Goal: Transaction & Acquisition: Download file/media

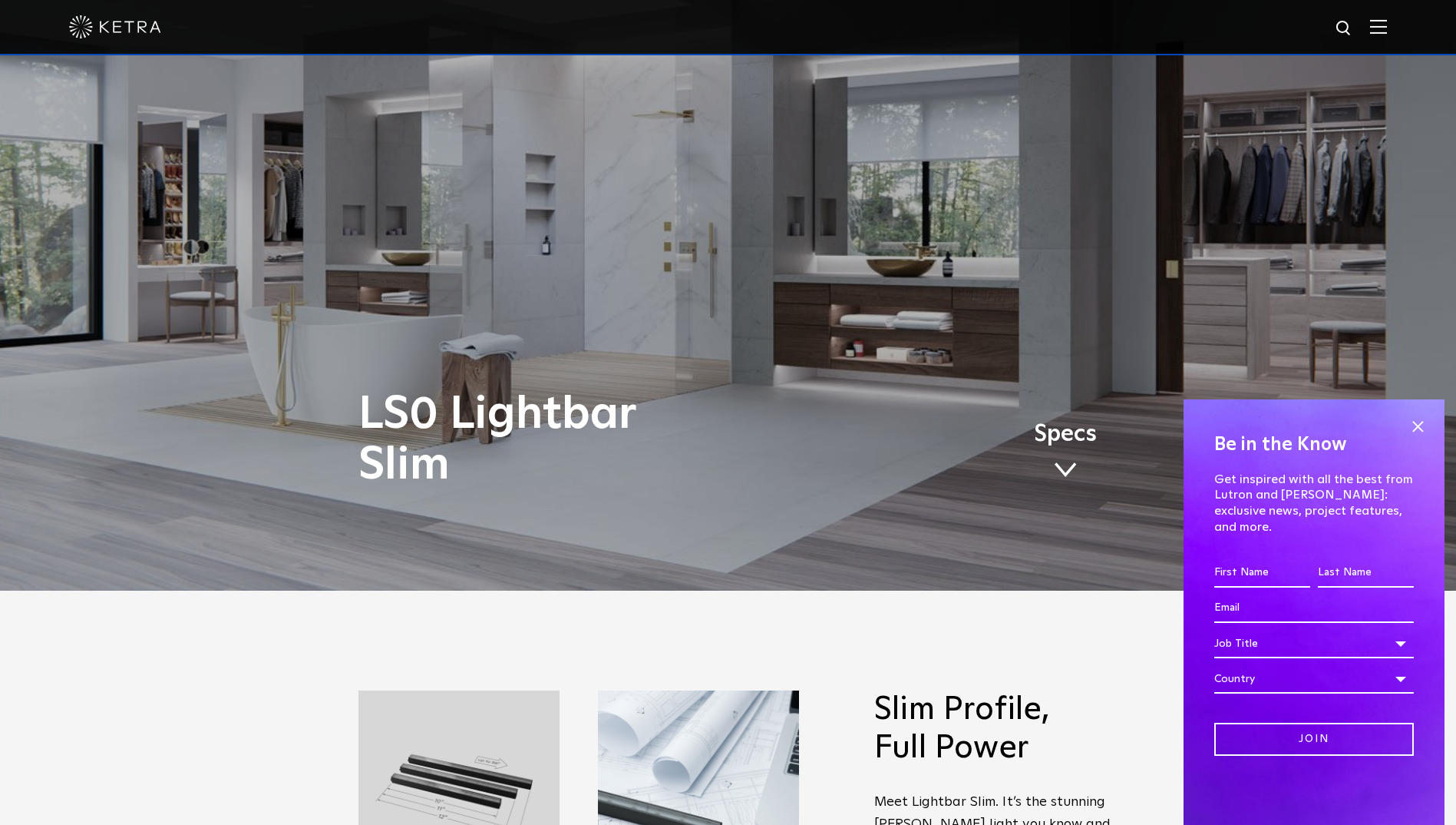
scroll to position [154, 0]
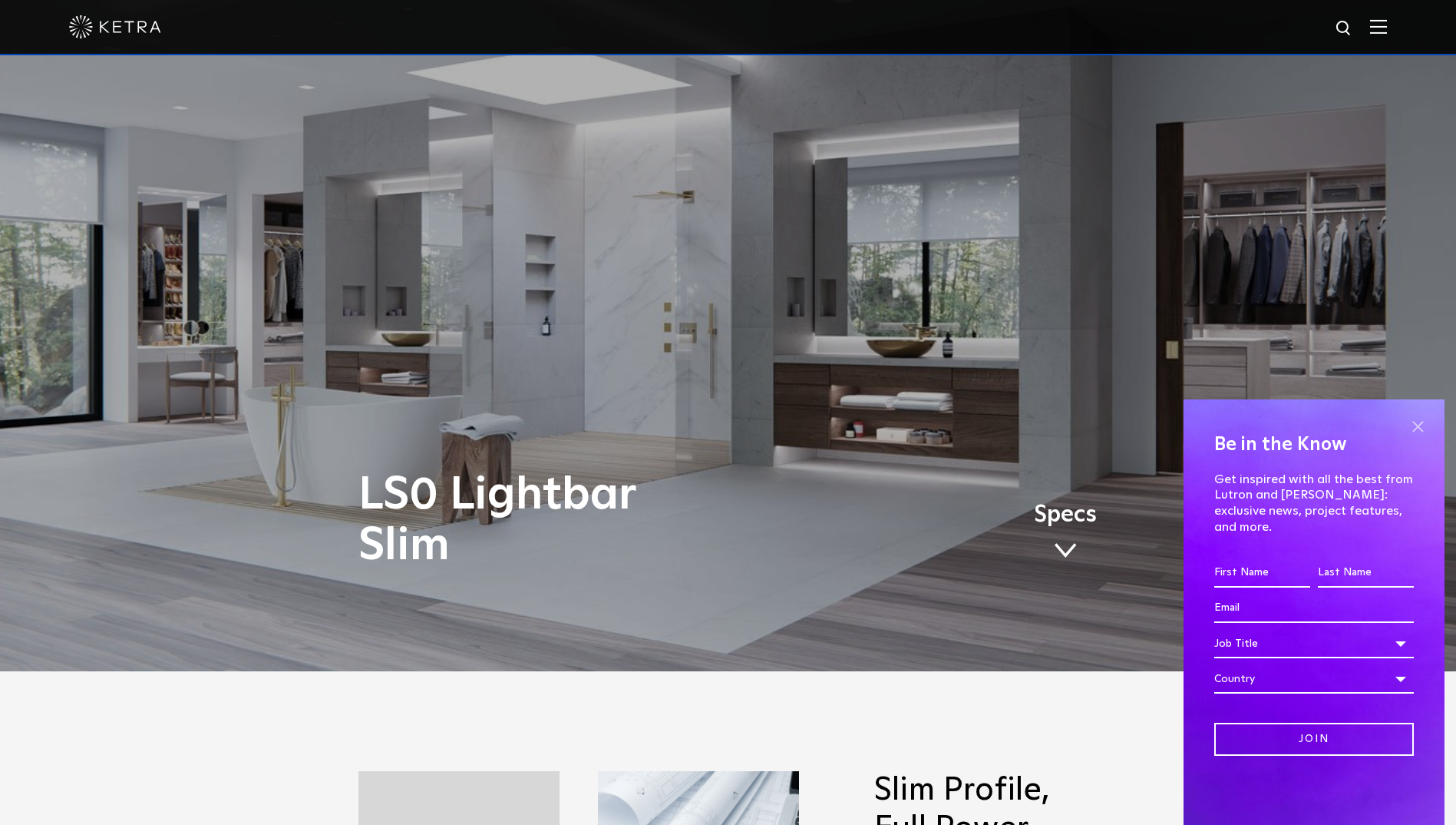
click at [1425, 435] on span at bounding box center [1418, 426] width 23 height 23
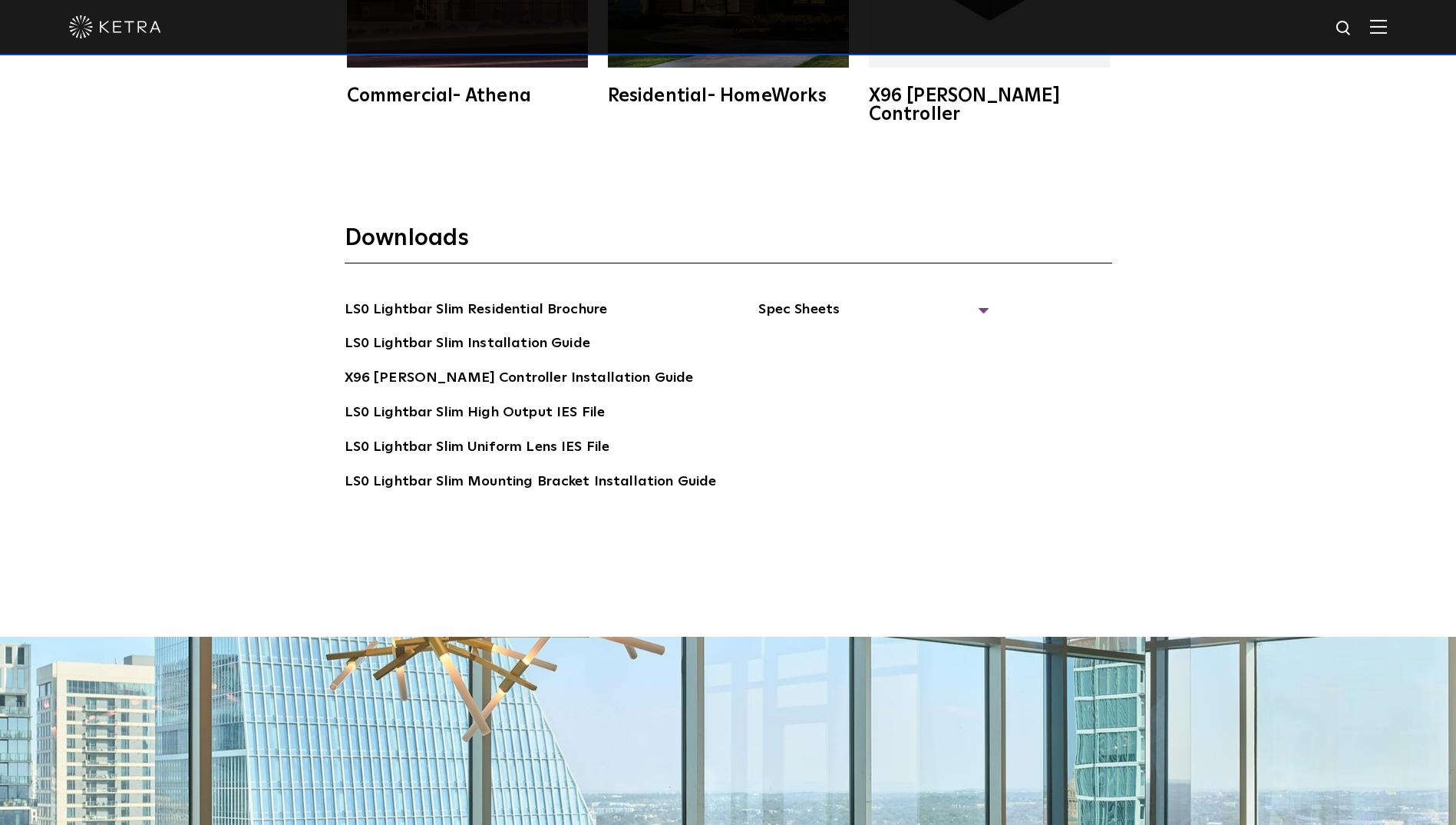
scroll to position [3379, 0]
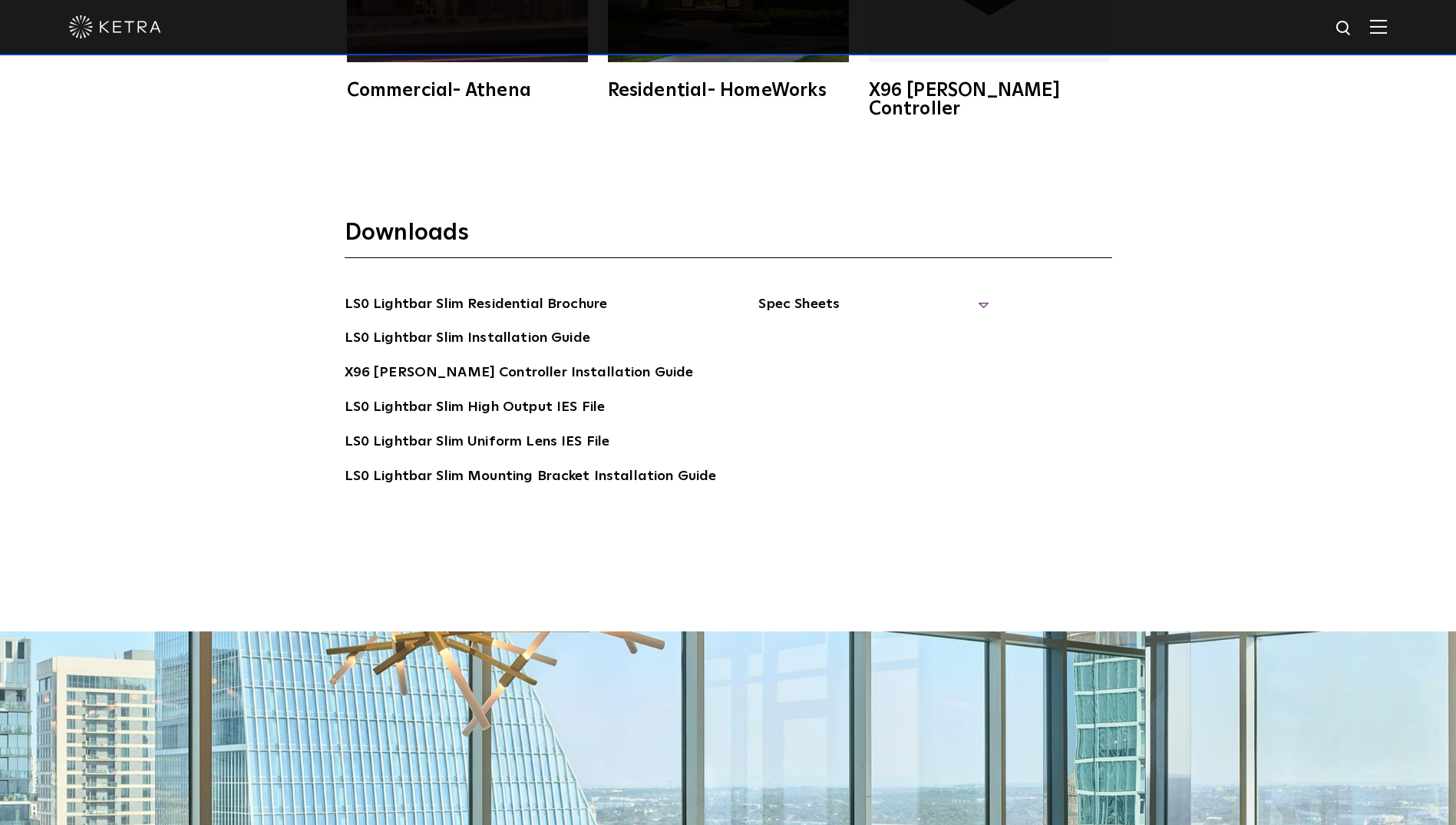
click at [791, 293] on span "Spec Sheets" at bounding box center [873, 310] width 230 height 34
click at [843, 326] on link "LS0 Lightbar Slim Spec Sheet" at bounding box center [876, 338] width 197 height 25
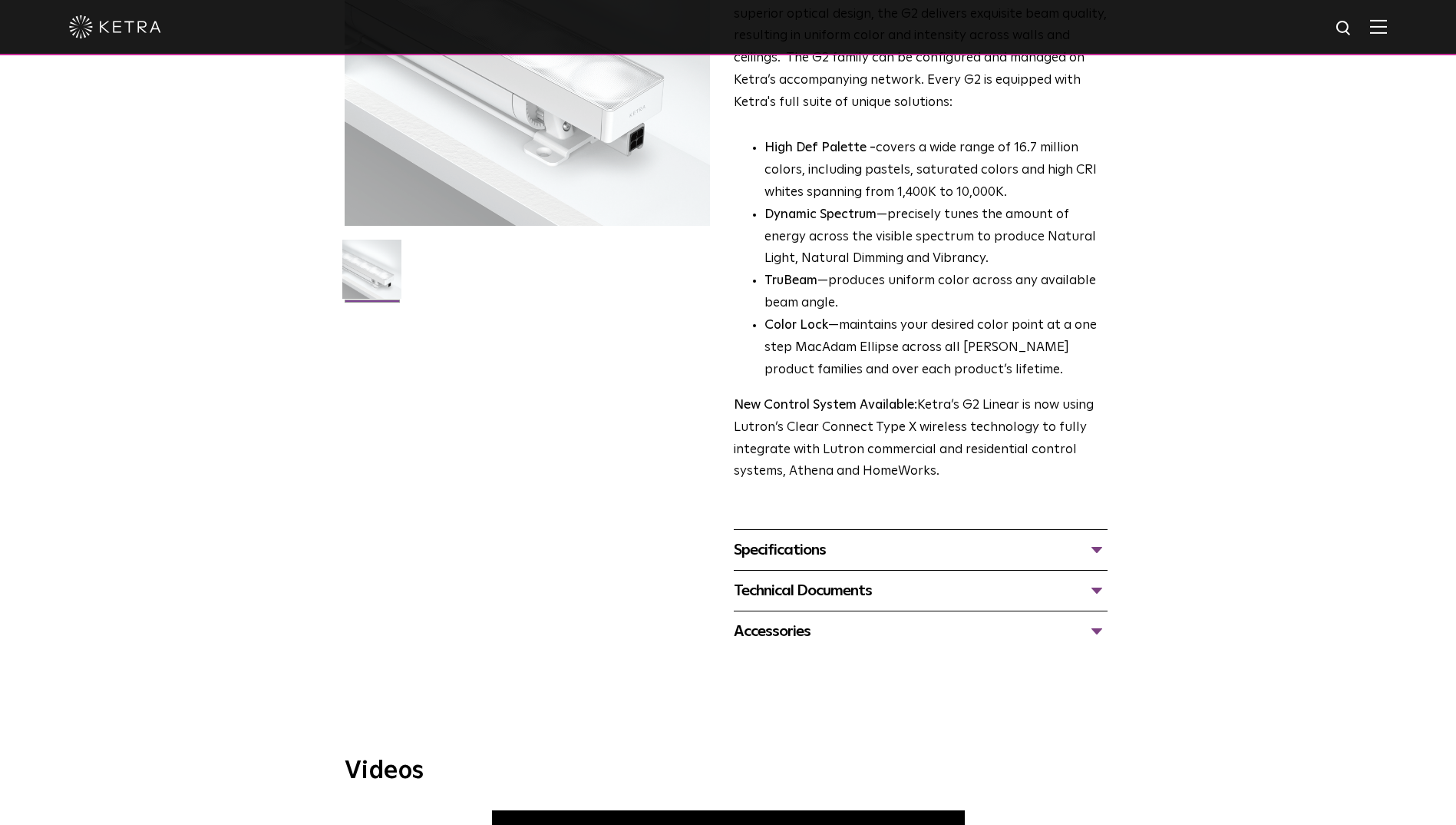
scroll to position [384, 0]
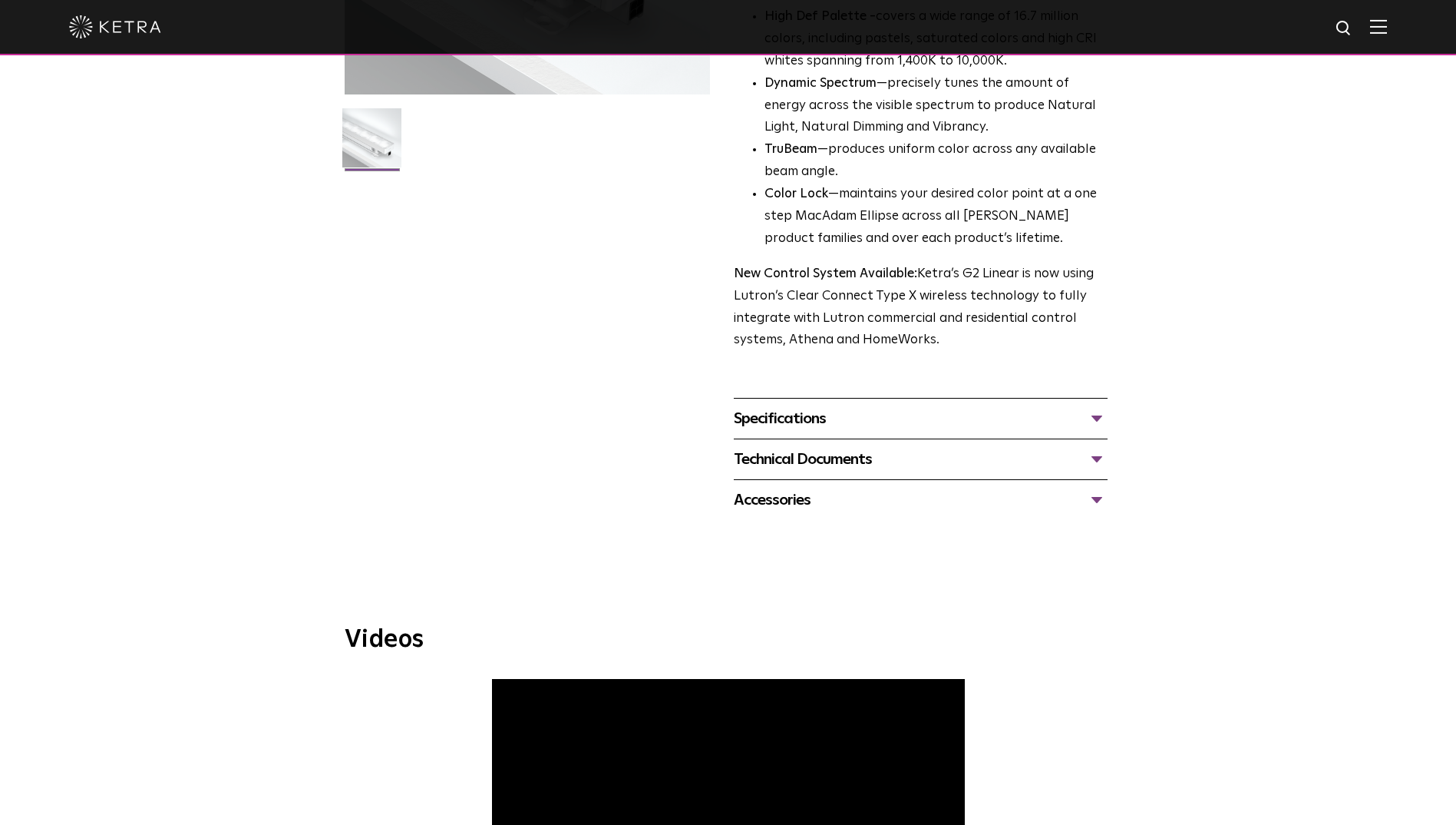
click at [888, 423] on div "Specifications" at bounding box center [921, 419] width 374 height 25
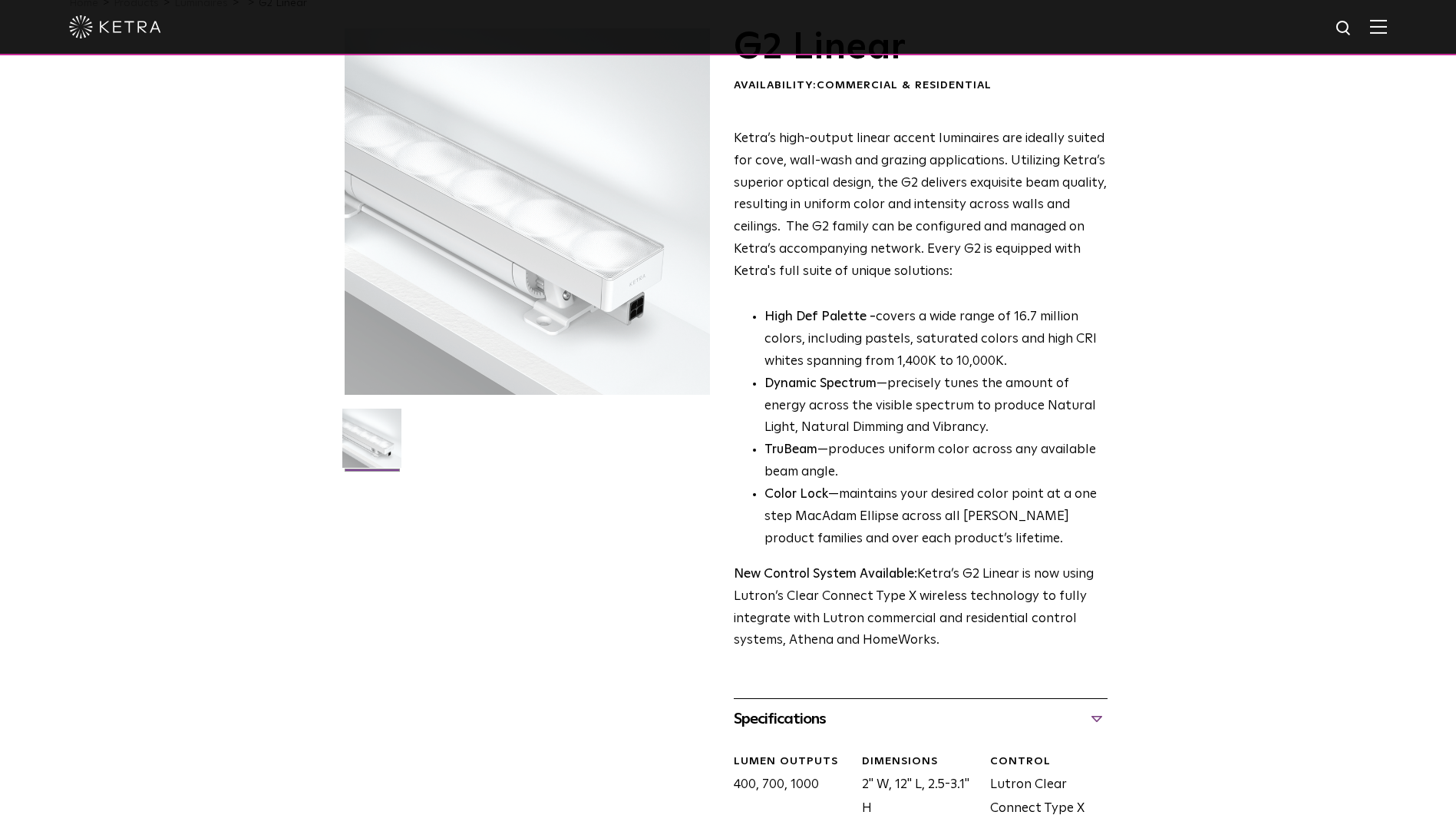
scroll to position [0, 0]
